Goal: Task Accomplishment & Management: Use online tool/utility

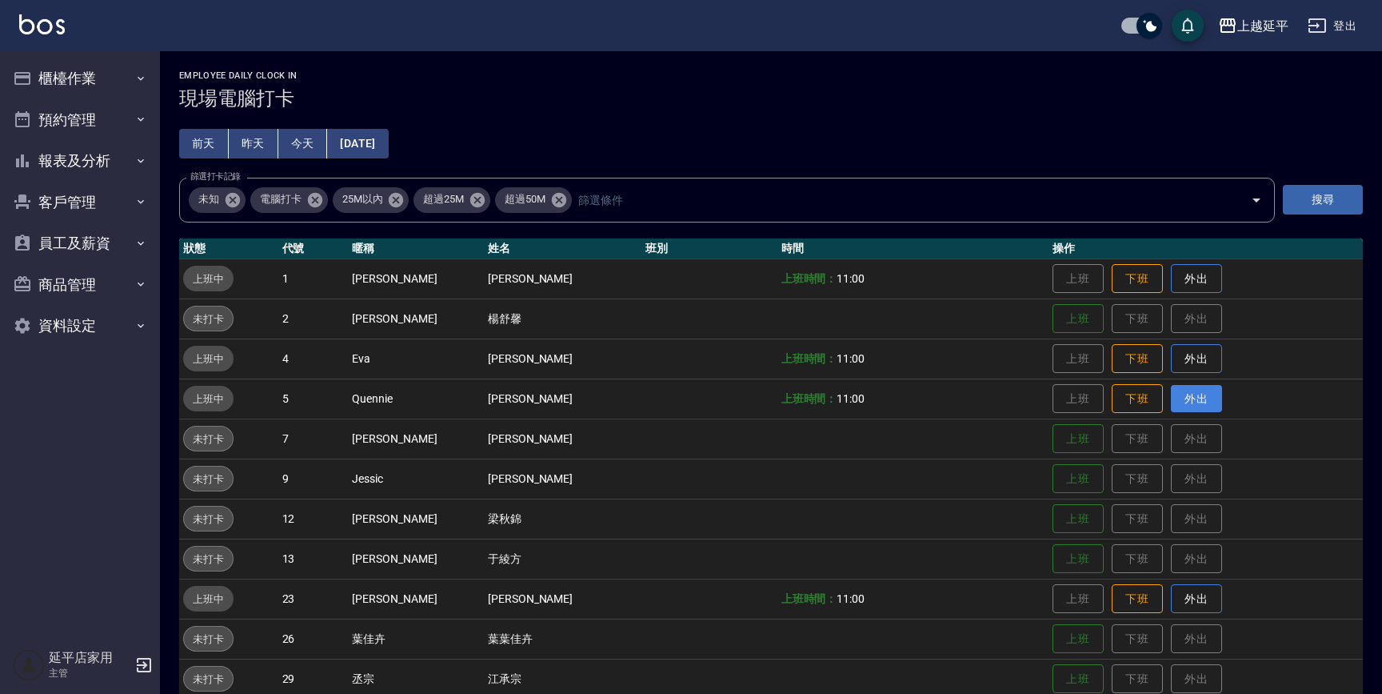
scroll to position [224, 0]
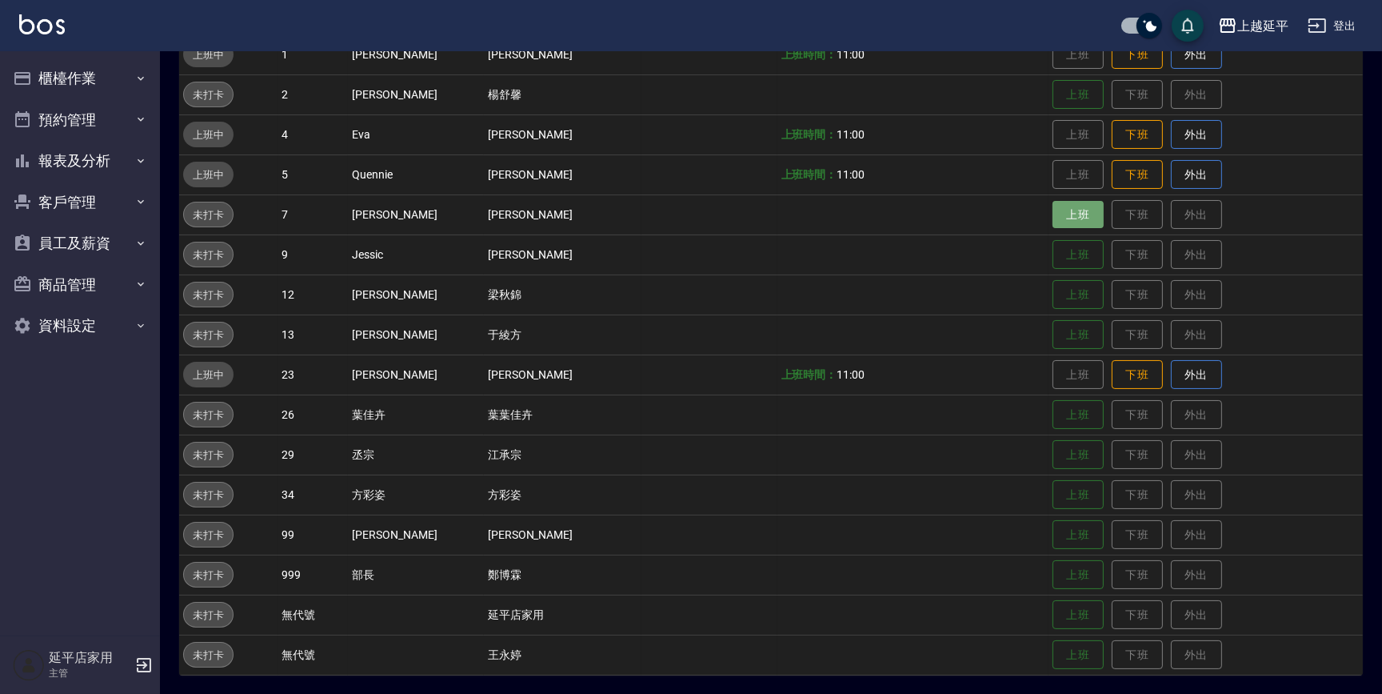
click at [1061, 212] on button "上班" at bounding box center [1078, 215] width 51 height 28
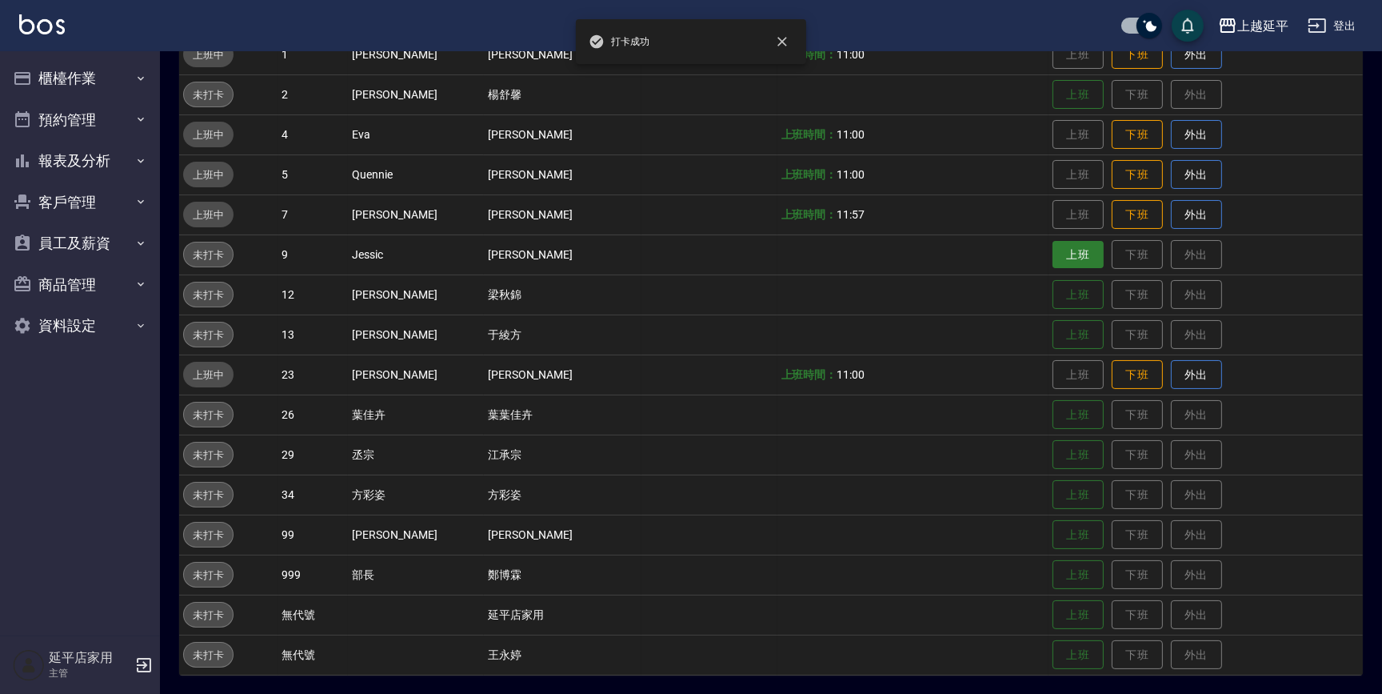
click at [1053, 248] on button "上班" at bounding box center [1078, 255] width 51 height 28
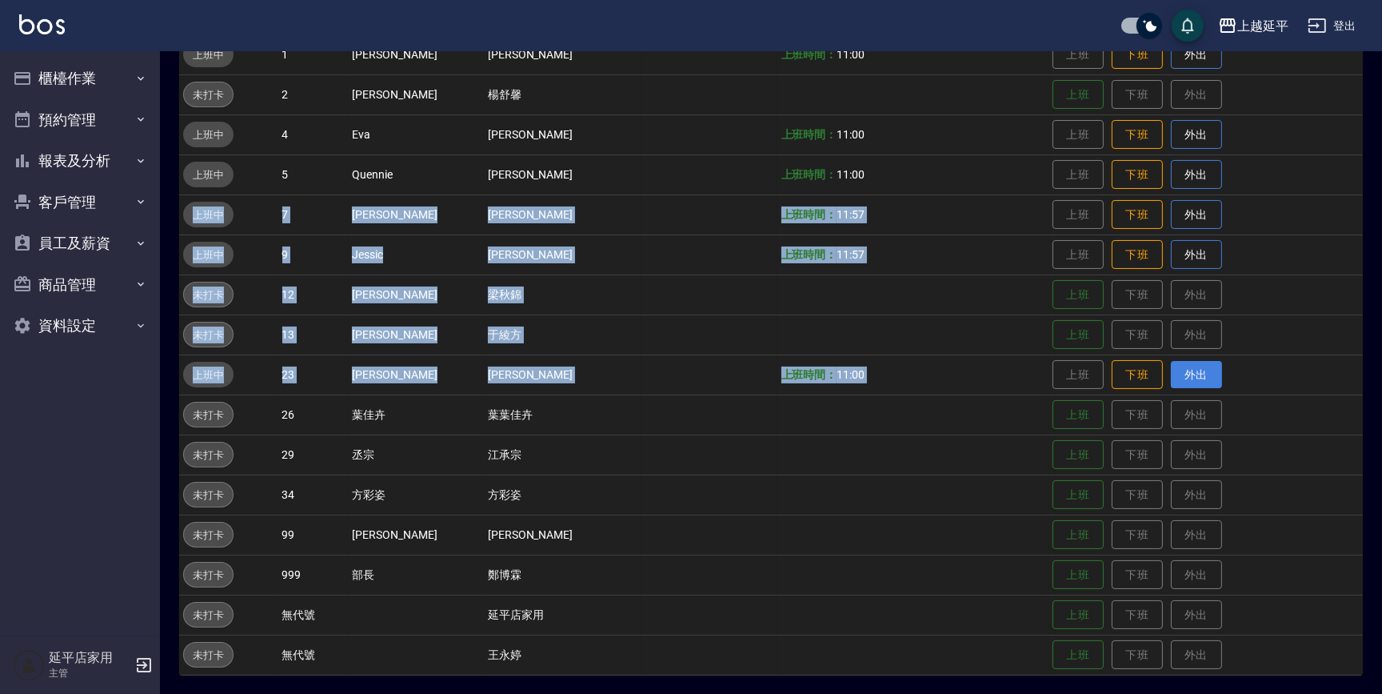
drag, startPoint x: 1184, startPoint y: 336, endPoint x: 1163, endPoint y: 369, distance: 38.8
click at [1162, 369] on tbody "上班中 1 [PERSON_NAME] [PERSON_NAME] 上班時間： 11:00 上班 下班 外出 未打卡 2 [PERSON_NAME] [PER…" at bounding box center [771, 354] width 1184 height 640
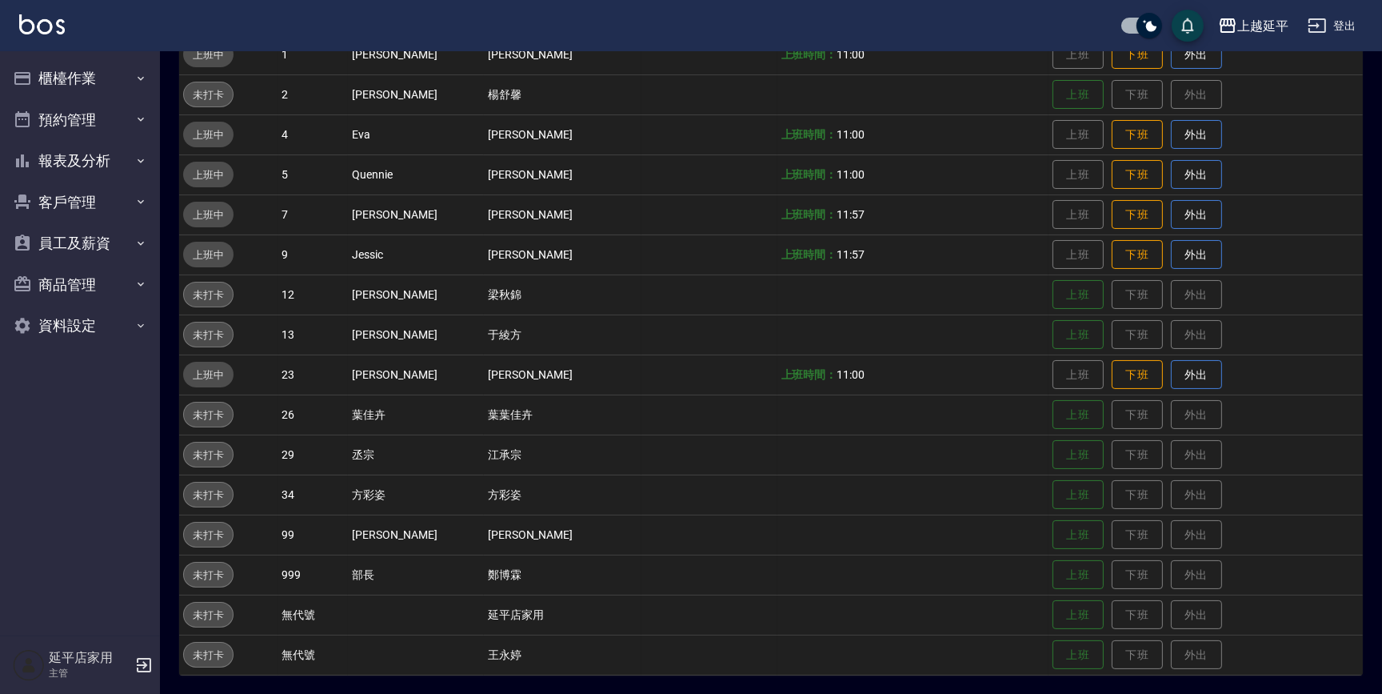
click at [1163, 403] on td "上班 下班 外出" at bounding box center [1206, 414] width 314 height 40
drag, startPoint x: 1160, startPoint y: 414, endPoint x: 840, endPoint y: 416, distance: 320.0
click at [840, 416] on tbody "上班中 1 [PERSON_NAME] [PERSON_NAME] 上班時間： 11:00 上班 下班 外出 未打卡 2 [PERSON_NAME] [PER…" at bounding box center [771, 354] width 1184 height 640
click at [840, 416] on td at bounding box center [913, 414] width 271 height 40
click at [840, 417] on td at bounding box center [913, 414] width 271 height 40
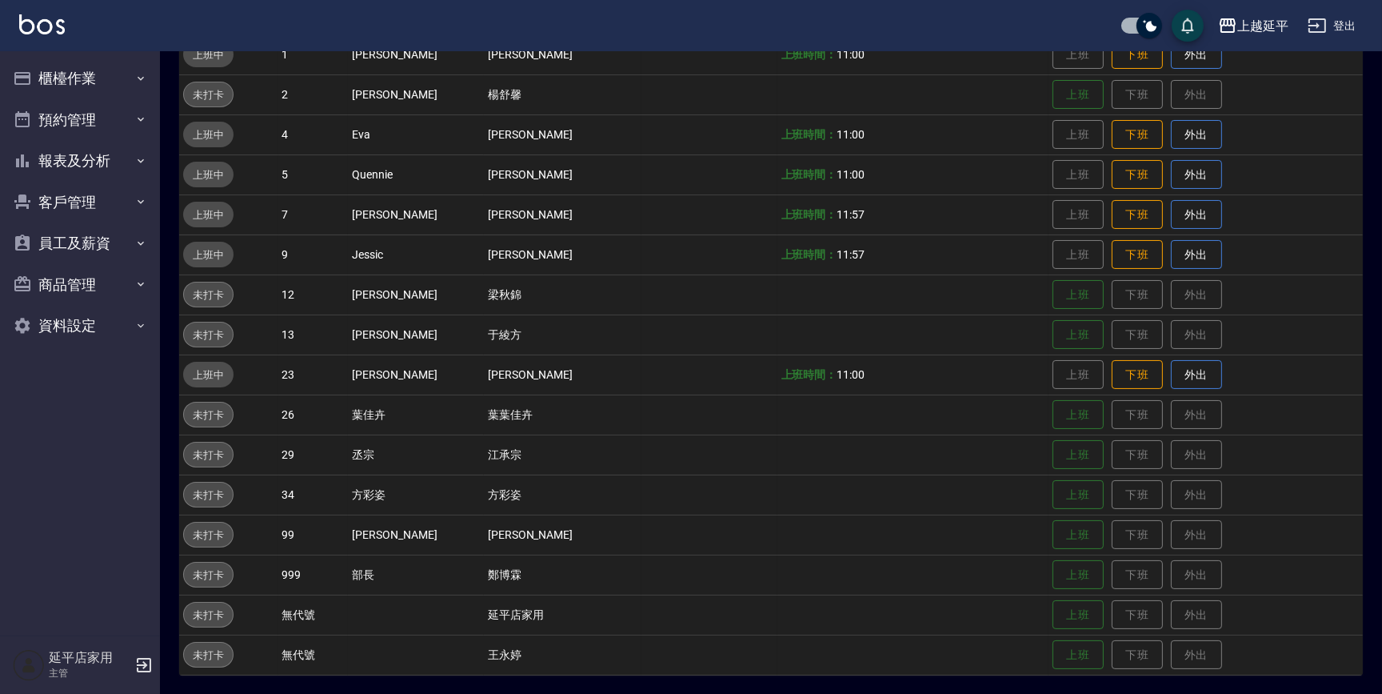
click at [840, 417] on td at bounding box center [913, 414] width 271 height 40
click at [778, 528] on td at bounding box center [913, 534] width 271 height 40
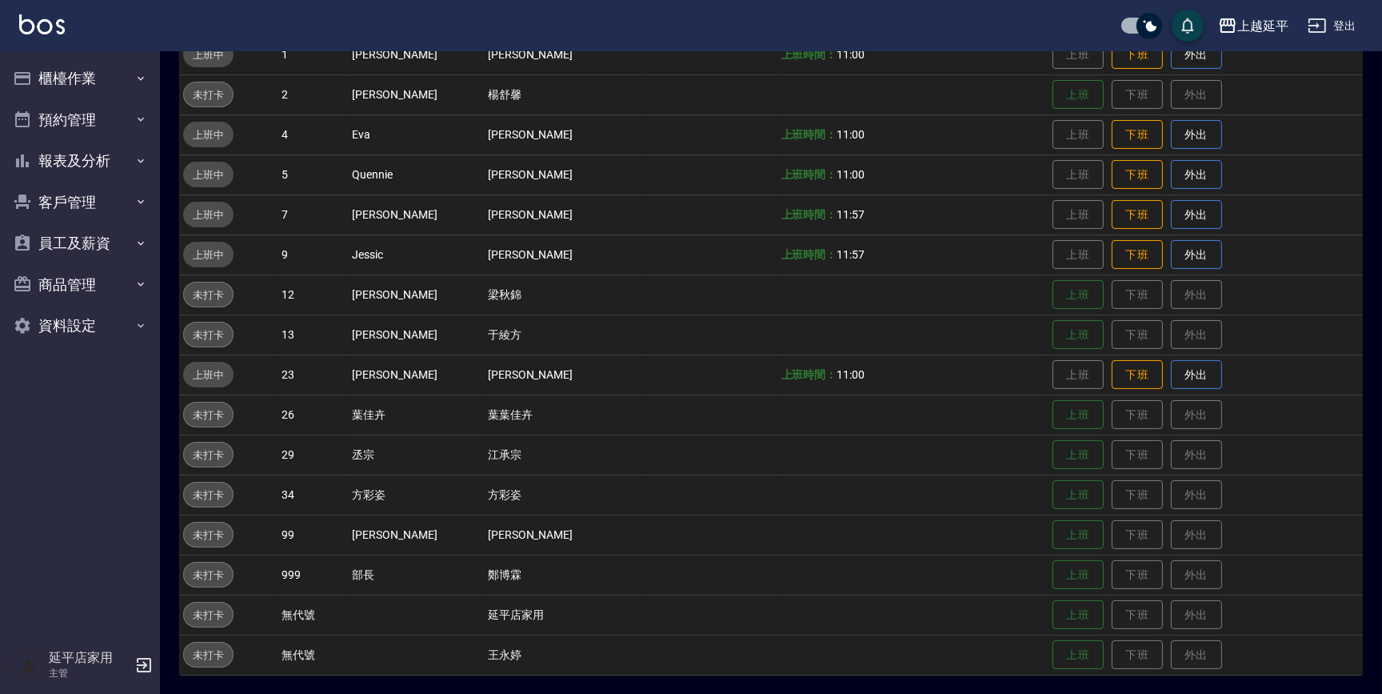
drag, startPoint x: 758, startPoint y: 528, endPoint x: 772, endPoint y: 552, distance: 27.6
click at [778, 552] on td at bounding box center [913, 534] width 271 height 40
click at [94, 164] on button "報表及分析" at bounding box center [79, 161] width 147 height 42
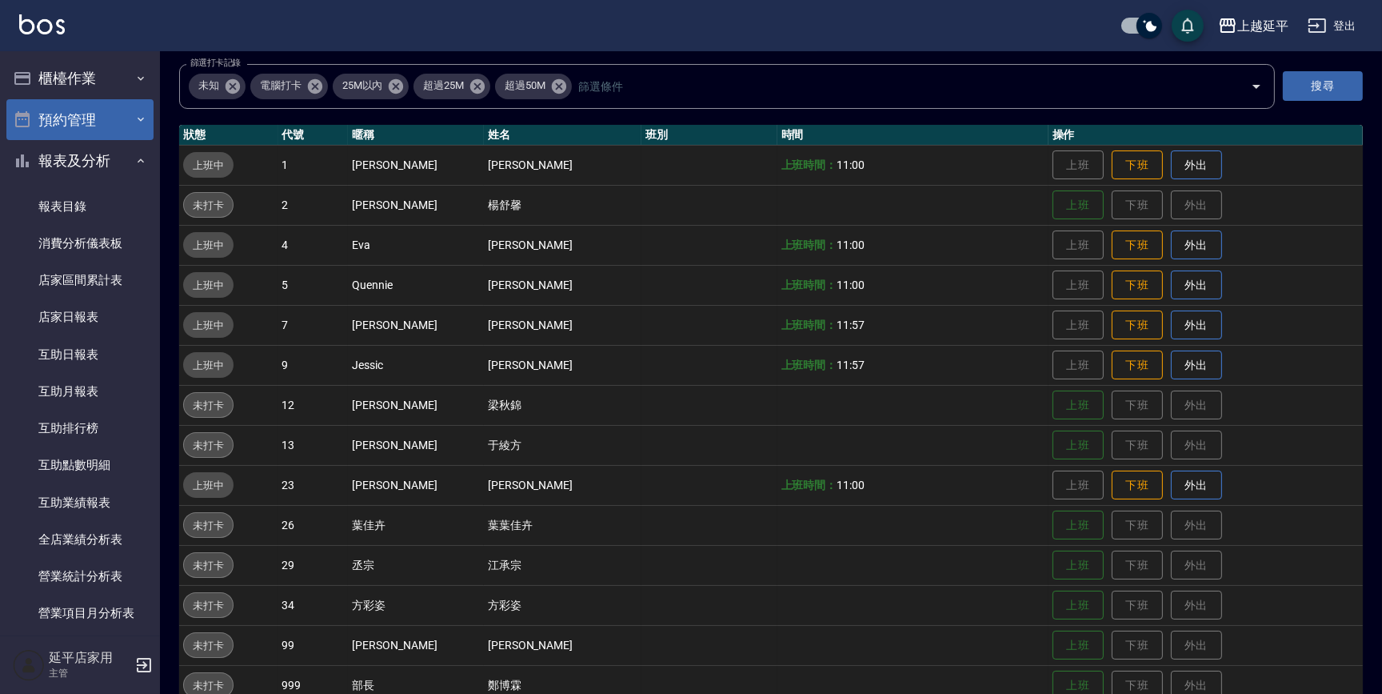
scroll to position [6, 0]
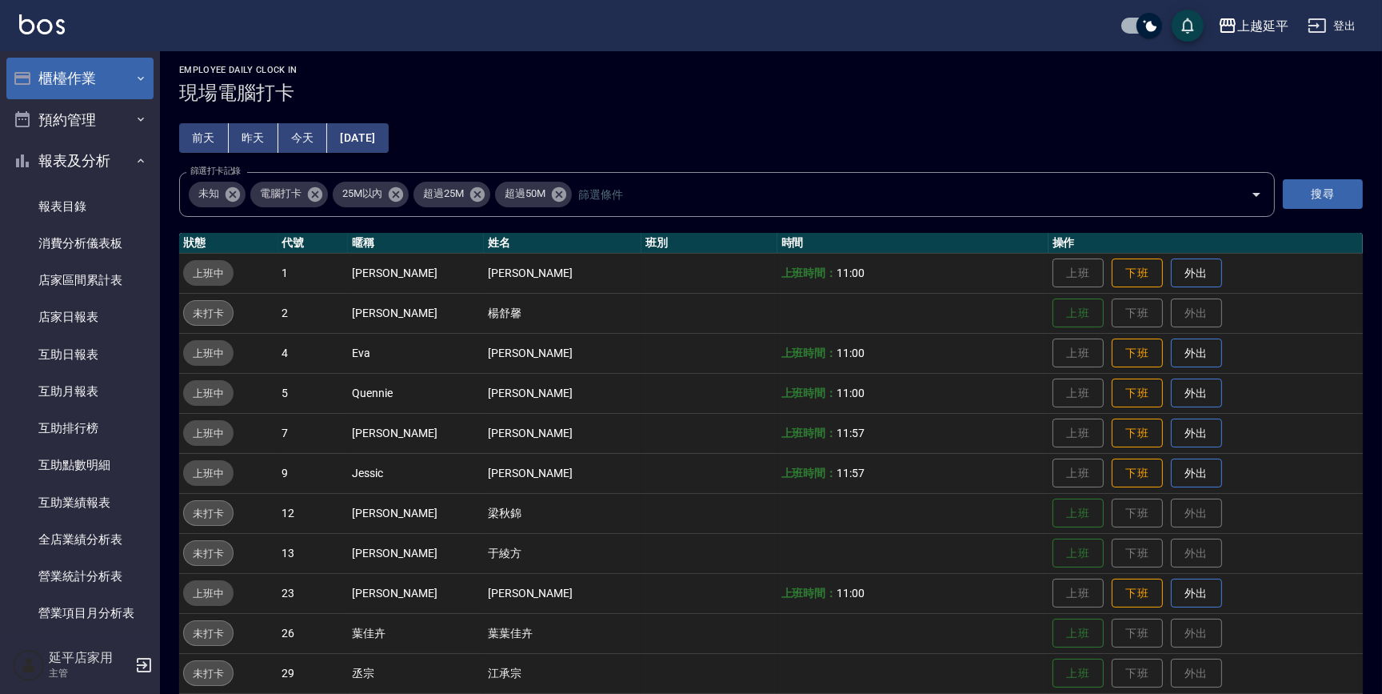
click at [87, 86] on button "櫃檯作業" at bounding box center [79, 79] width 147 height 42
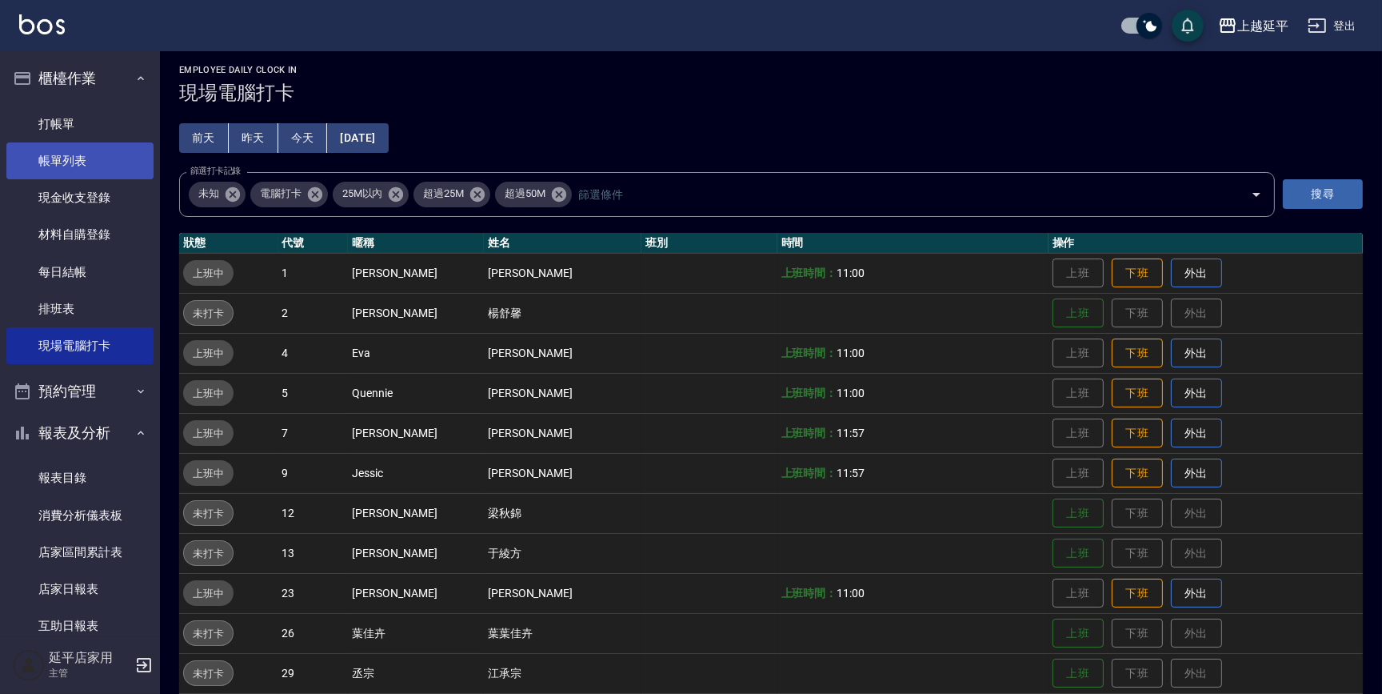
click at [82, 150] on link "帳單列表" at bounding box center [79, 160] width 147 height 37
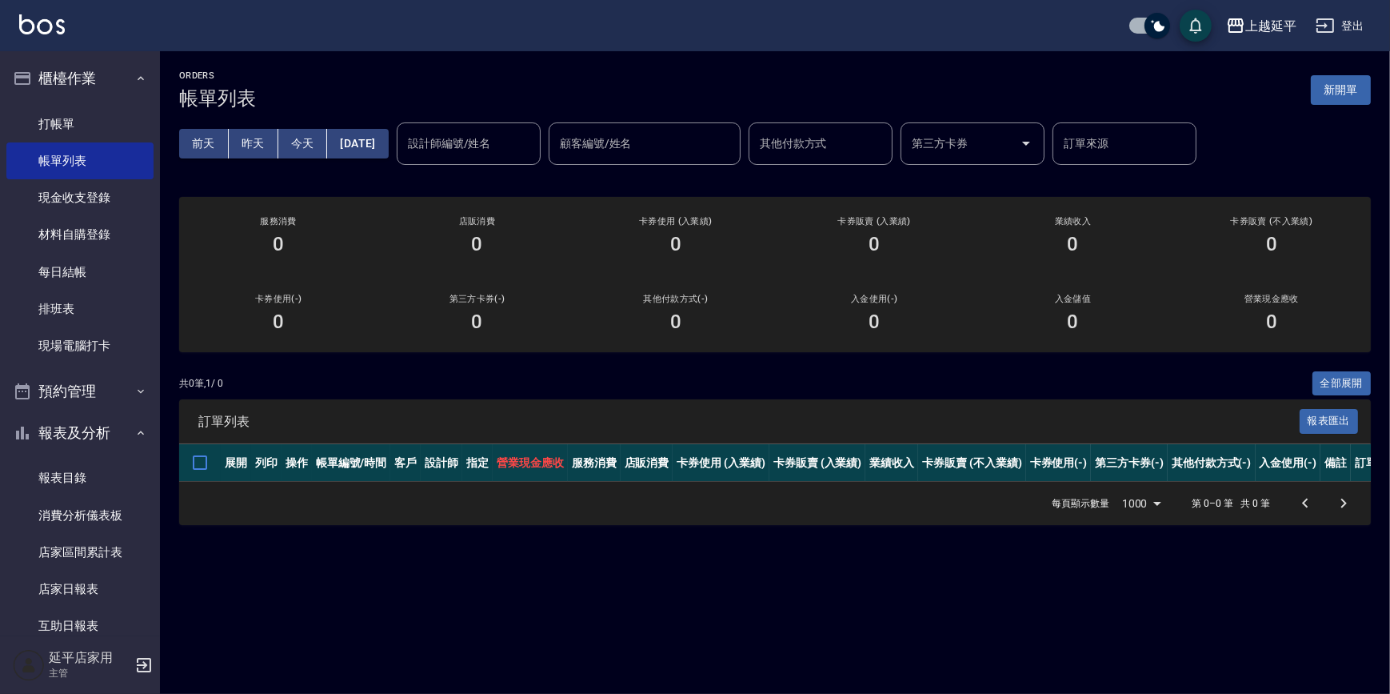
click at [359, 150] on button "[DATE]" at bounding box center [357, 144] width 61 height 30
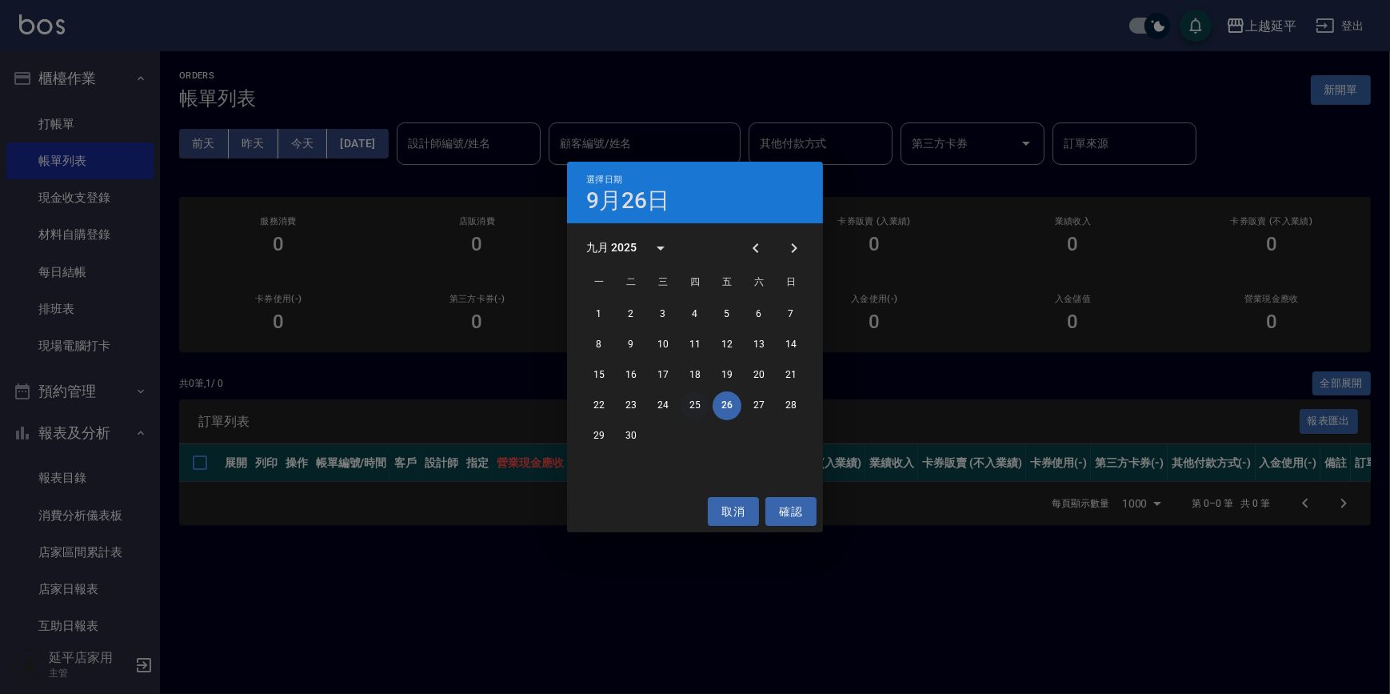
click at [700, 402] on button "25" at bounding box center [695, 405] width 29 height 29
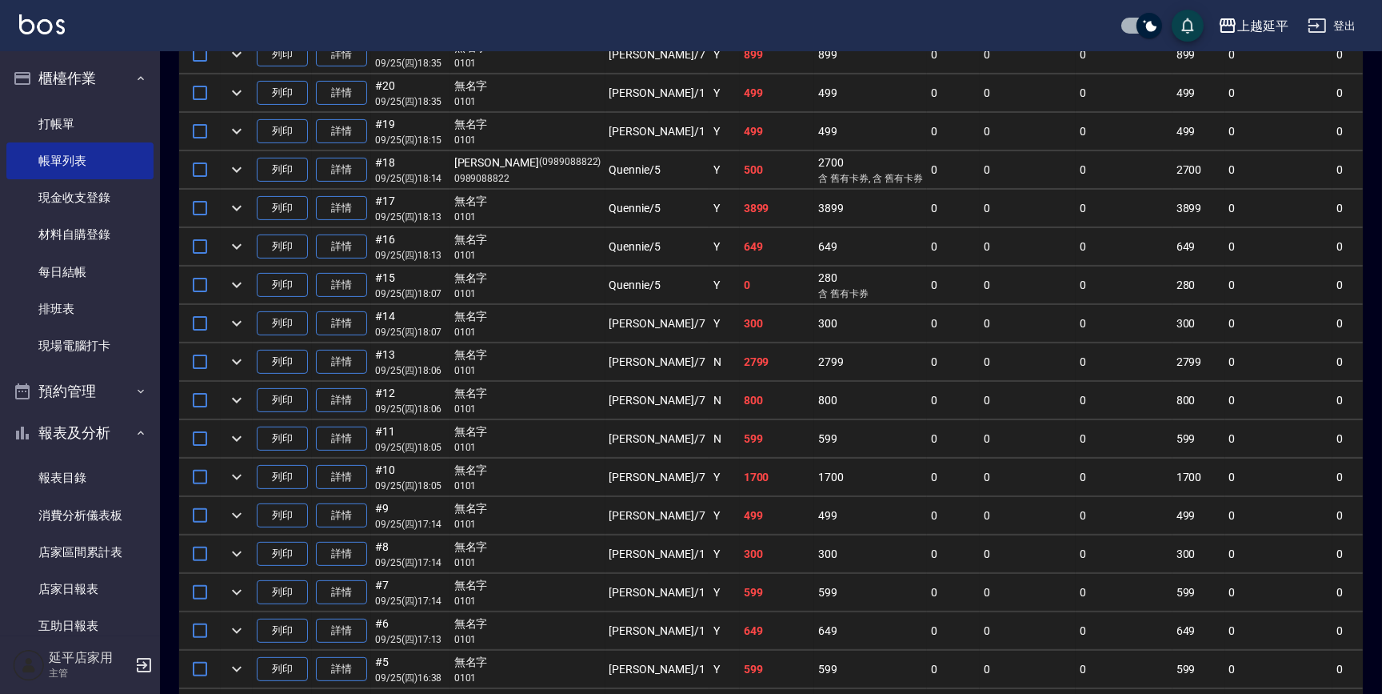
scroll to position [483, 0]
click at [344, 174] on link "詳情" at bounding box center [341, 170] width 51 height 25
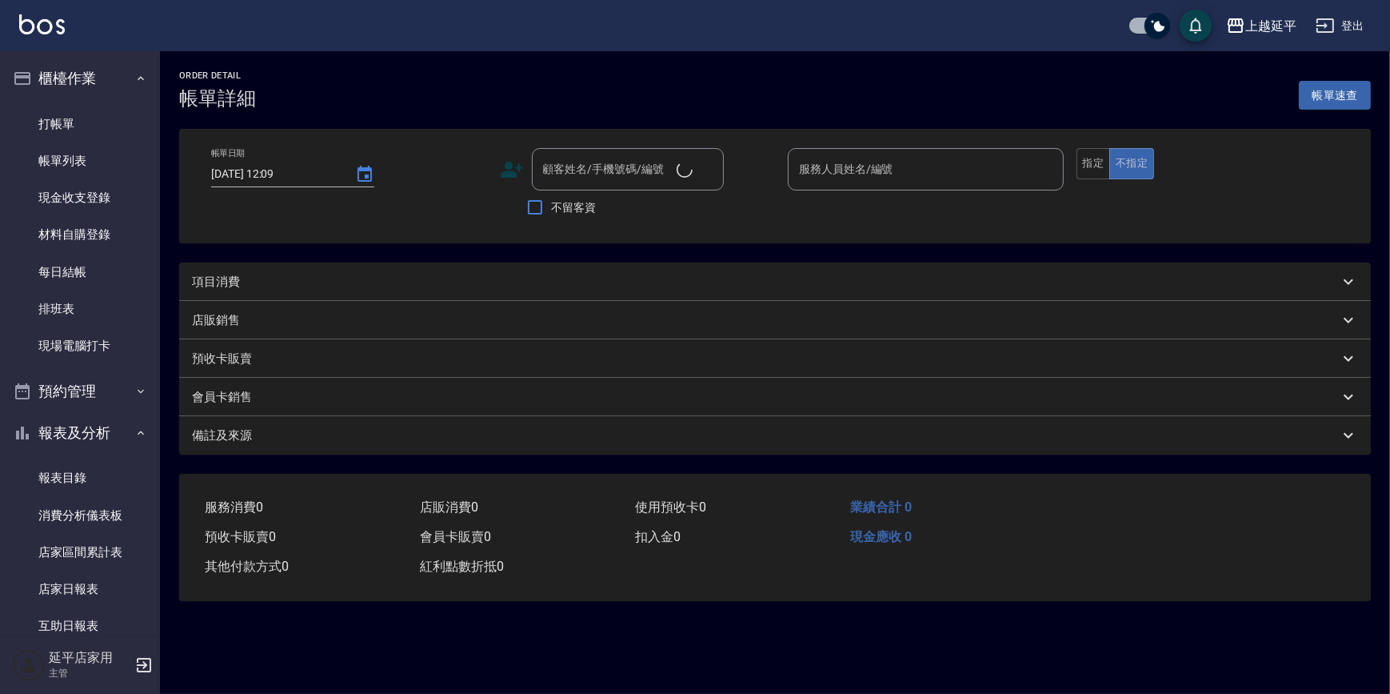
type input "[DATE] 18:14"
type input "Quennie-5"
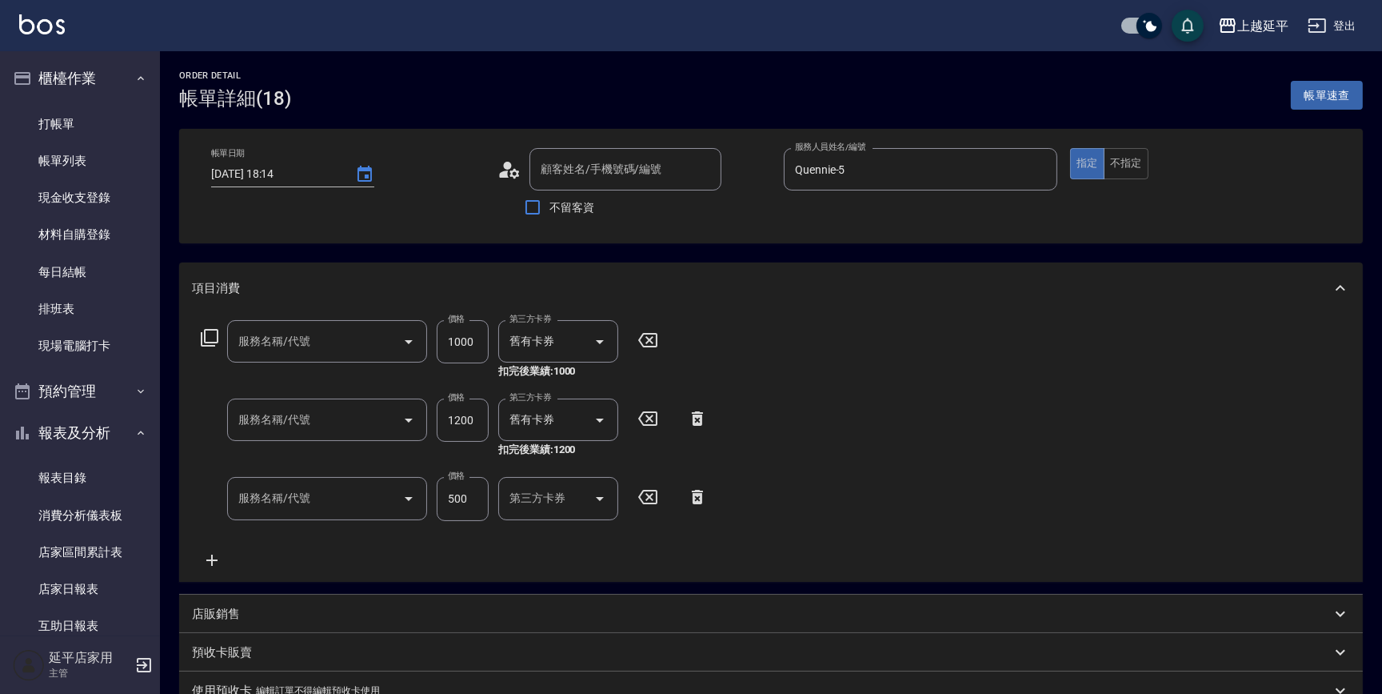
type input "[PERSON_NAME]/0989088822/0989088822"
type input "2000蘆薈卡使用(606)"
type input "3600結構卡使用(509)"
type input "洗髮(101)"
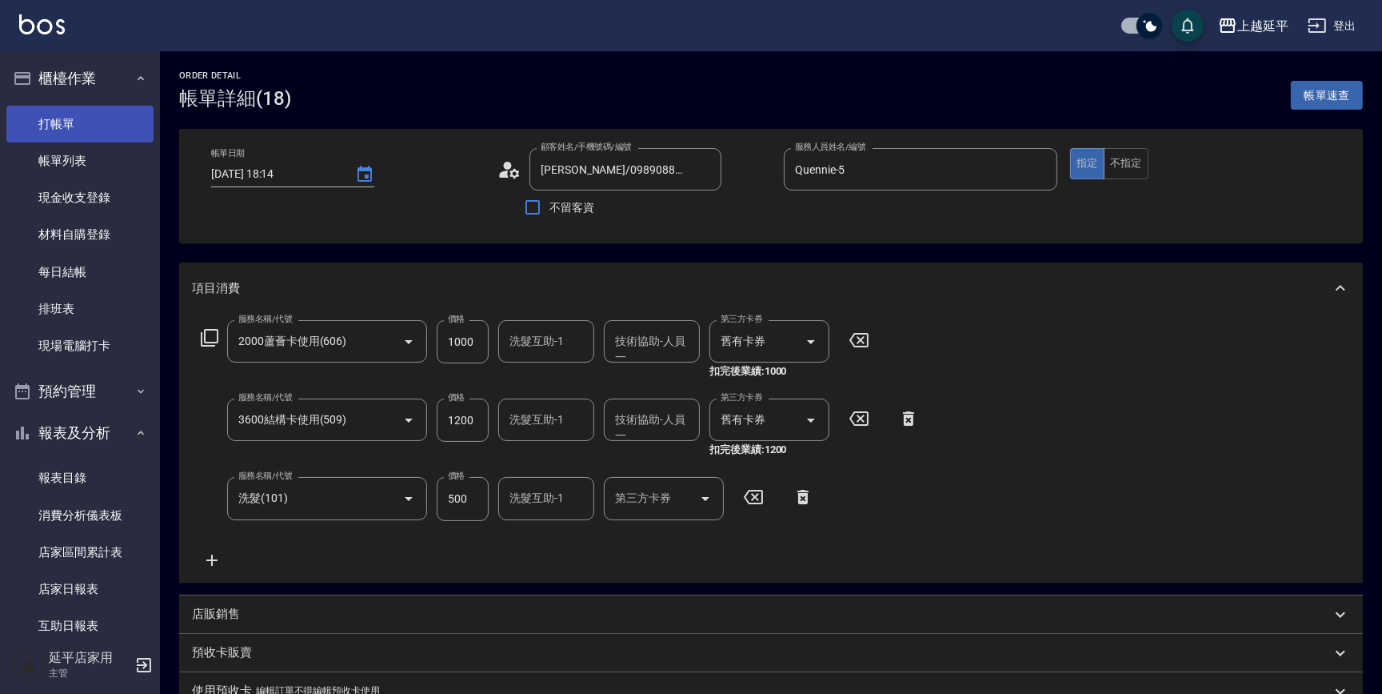
click at [96, 130] on link "打帳單" at bounding box center [79, 124] width 147 height 37
